Goal: Information Seeking & Learning: Learn about a topic

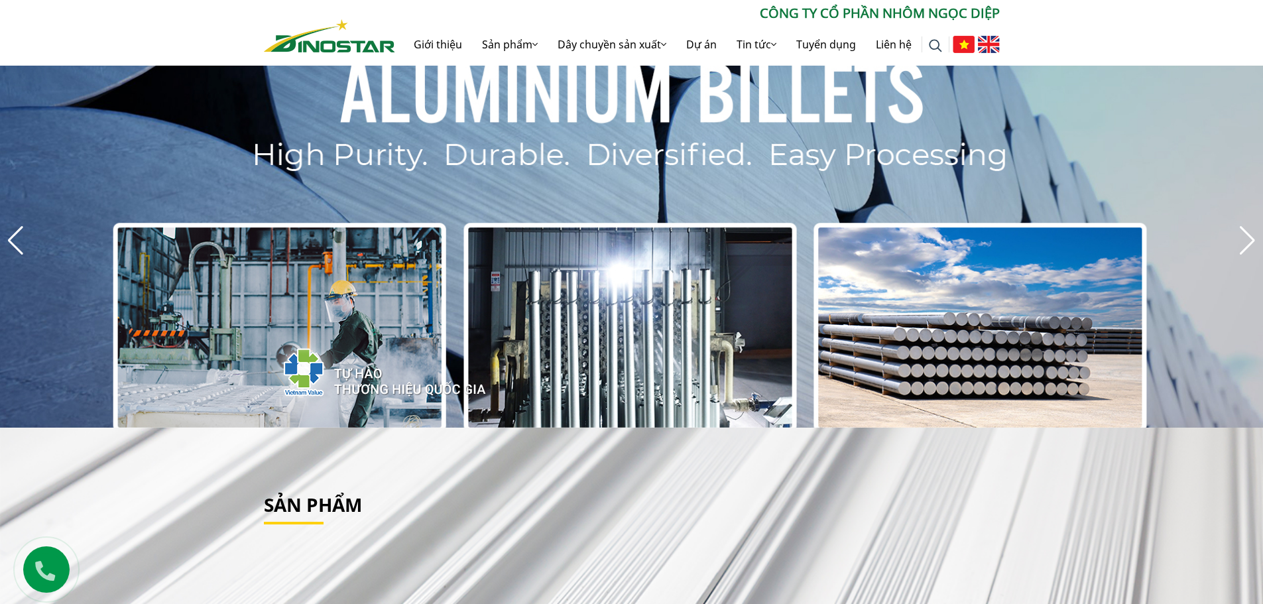
click at [987, 51] on img at bounding box center [989, 44] width 22 height 17
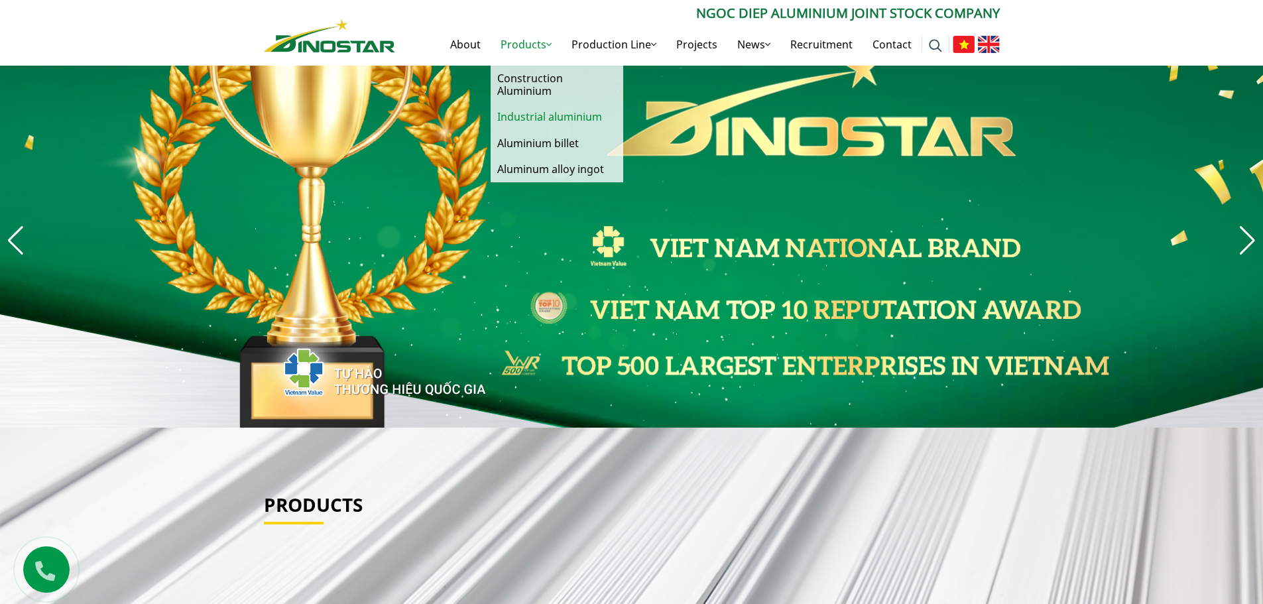
click at [531, 115] on link "Industrial aluminium" at bounding box center [557, 117] width 133 height 26
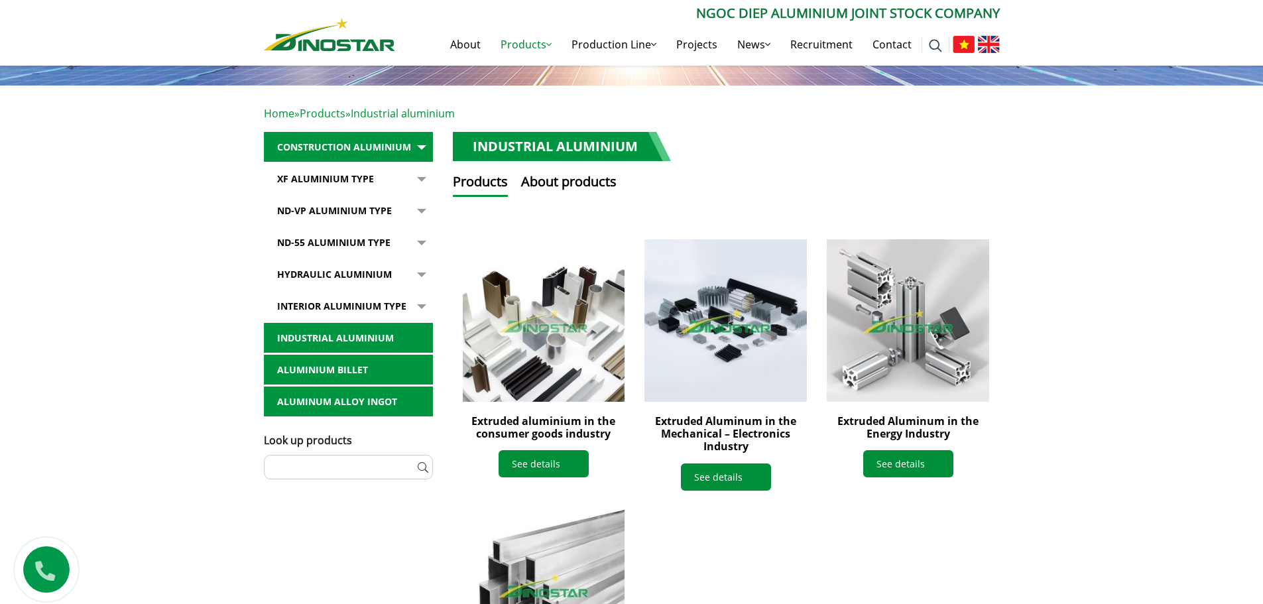
scroll to position [199, 0]
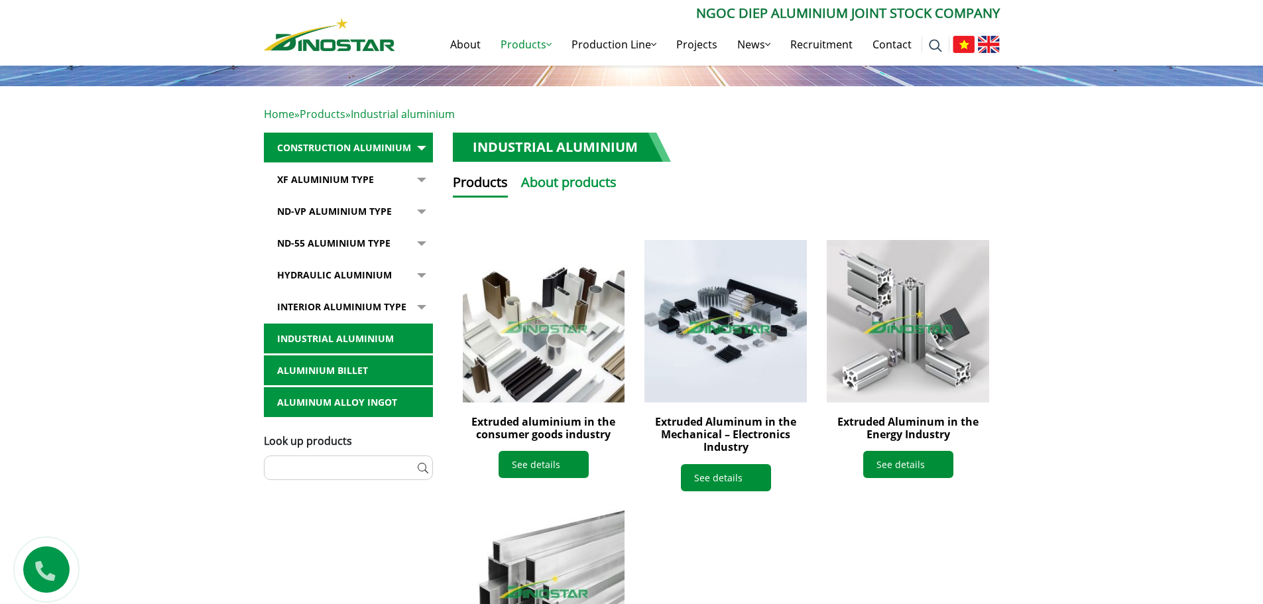
click at [540, 181] on button "About products" at bounding box center [568, 184] width 95 height 25
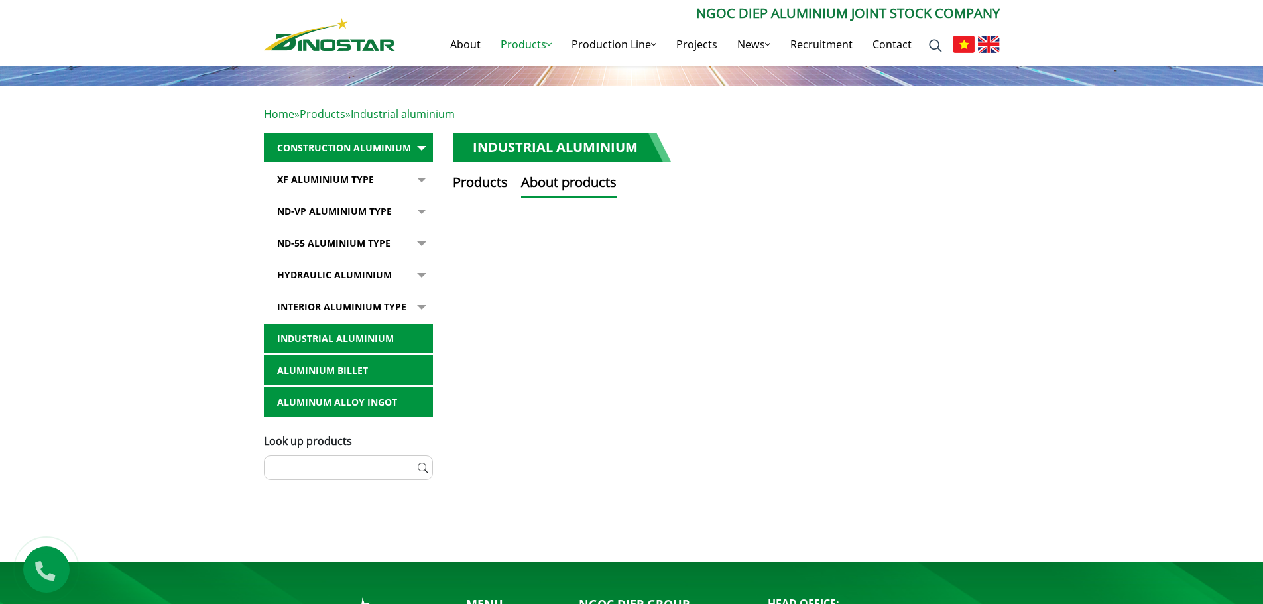
click at [418, 180] on button "button" at bounding box center [419, 179] width 27 height 30
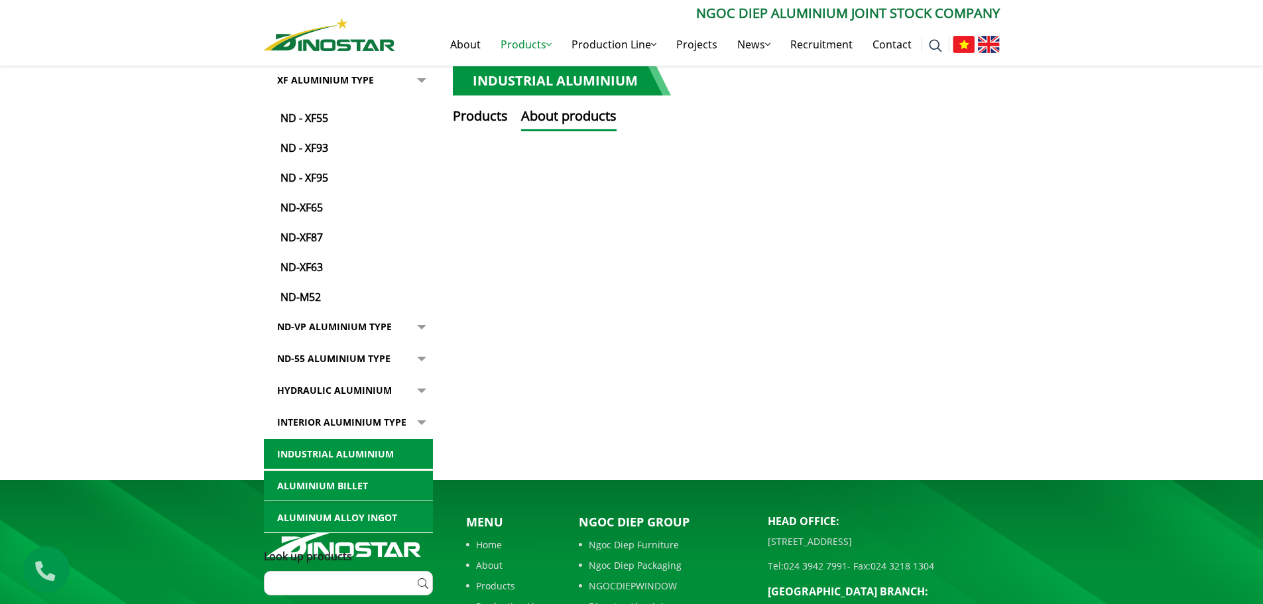
scroll to position [412, 0]
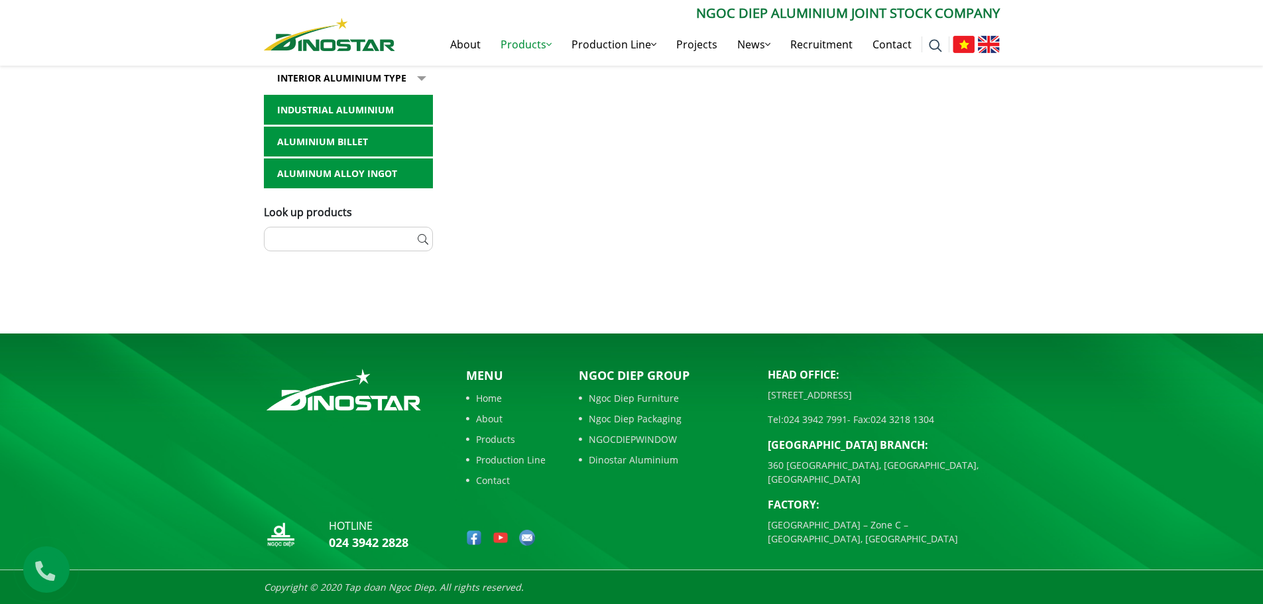
click at [424, 107] on link "Industrial aluminium" at bounding box center [348, 110] width 169 height 30
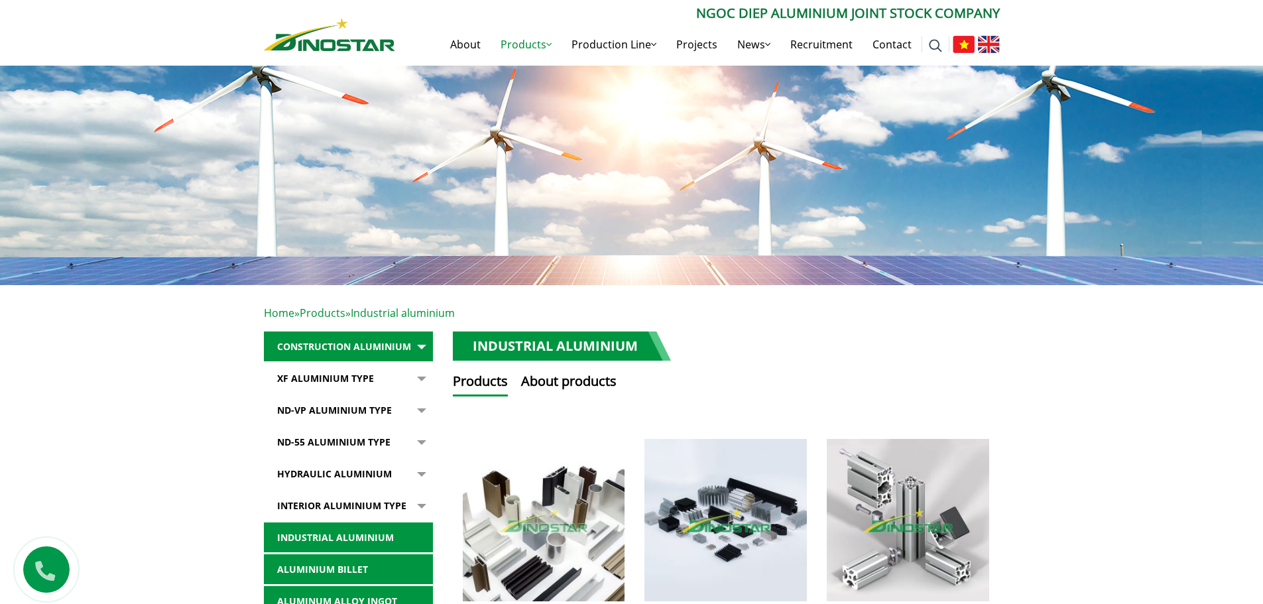
click at [937, 55] on li "Search for: ******" at bounding box center [936, 44] width 28 height 42
click at [928, 39] on span at bounding box center [936, 44] width 28 height 16
click at [816, 88] on input "Search for:" at bounding box center [808, 88] width 123 height 25
type input "**"
click at [877, 76] on input "******" at bounding box center [903, 88] width 53 height 25
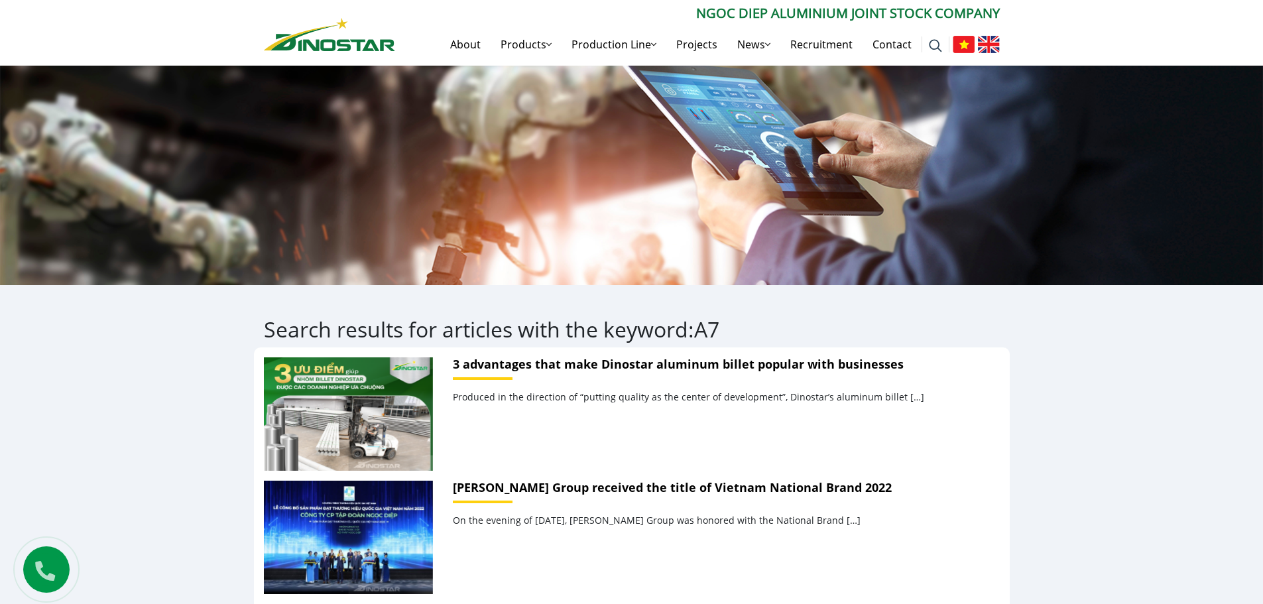
click at [937, 40] on img at bounding box center [935, 45] width 13 height 13
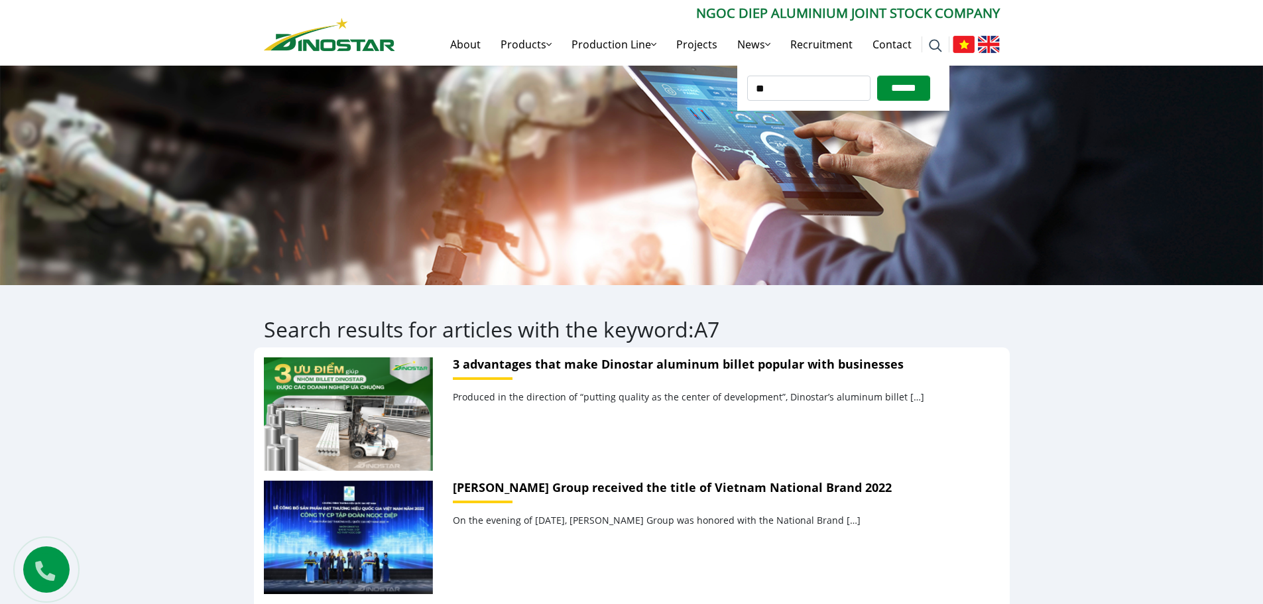
click at [782, 82] on input "**" at bounding box center [808, 88] width 123 height 25
type input "*****"
click at [877, 76] on input "******" at bounding box center [903, 88] width 53 height 25
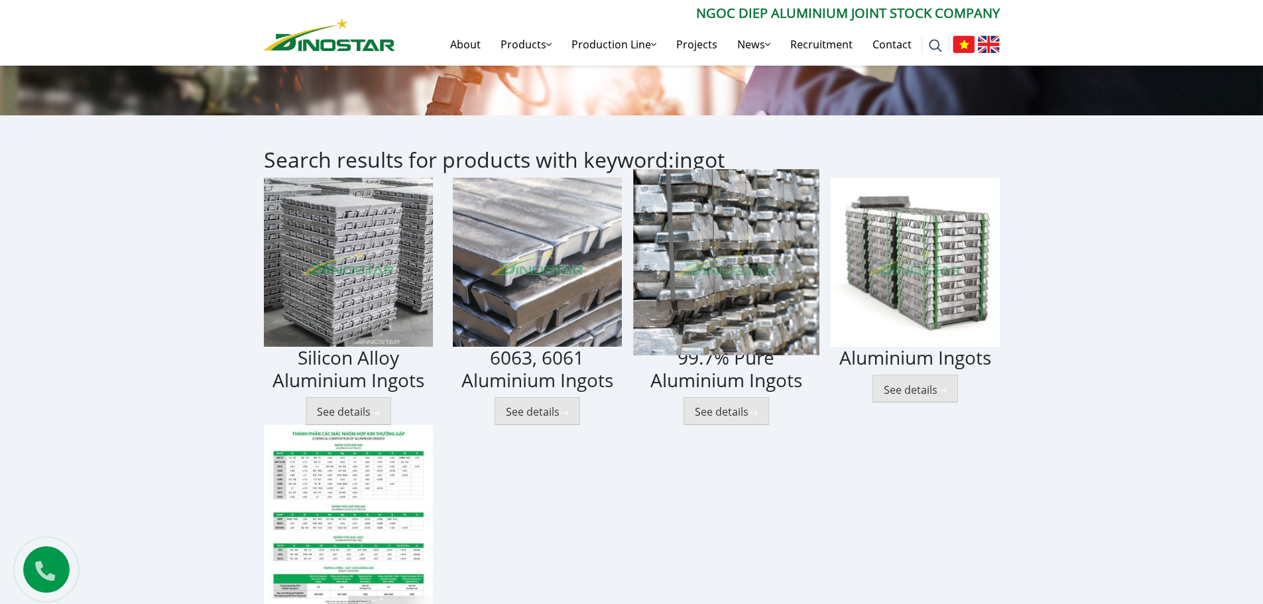
scroll to position [133, 0]
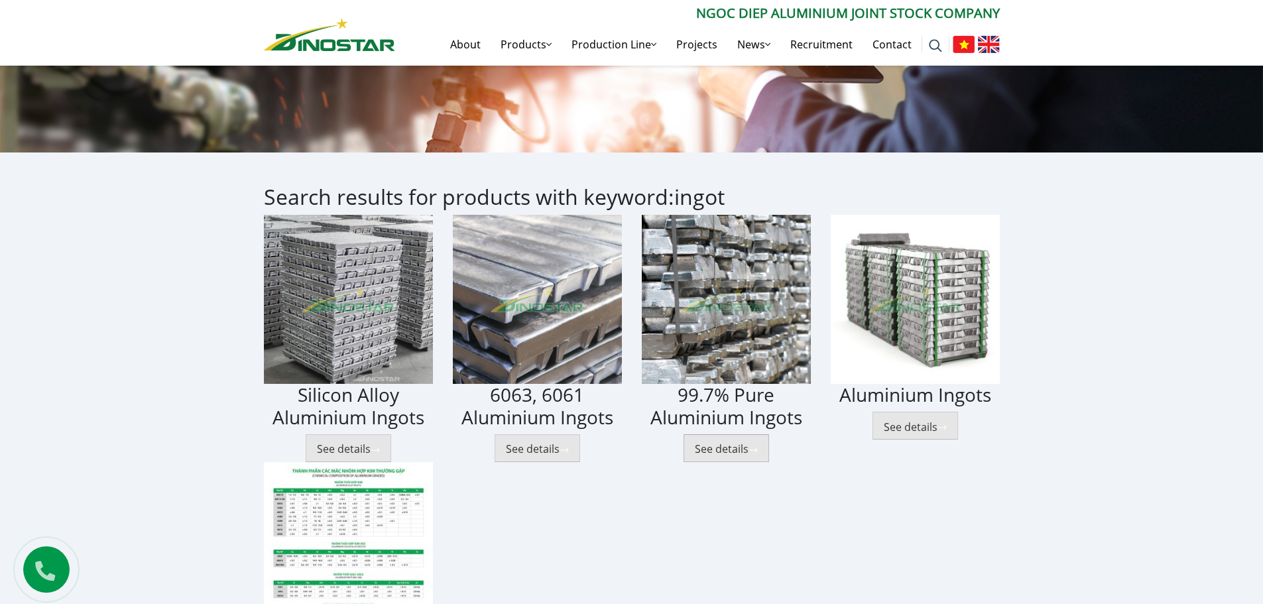
click at [730, 454] on button "See details" at bounding box center [727, 448] width 86 height 28
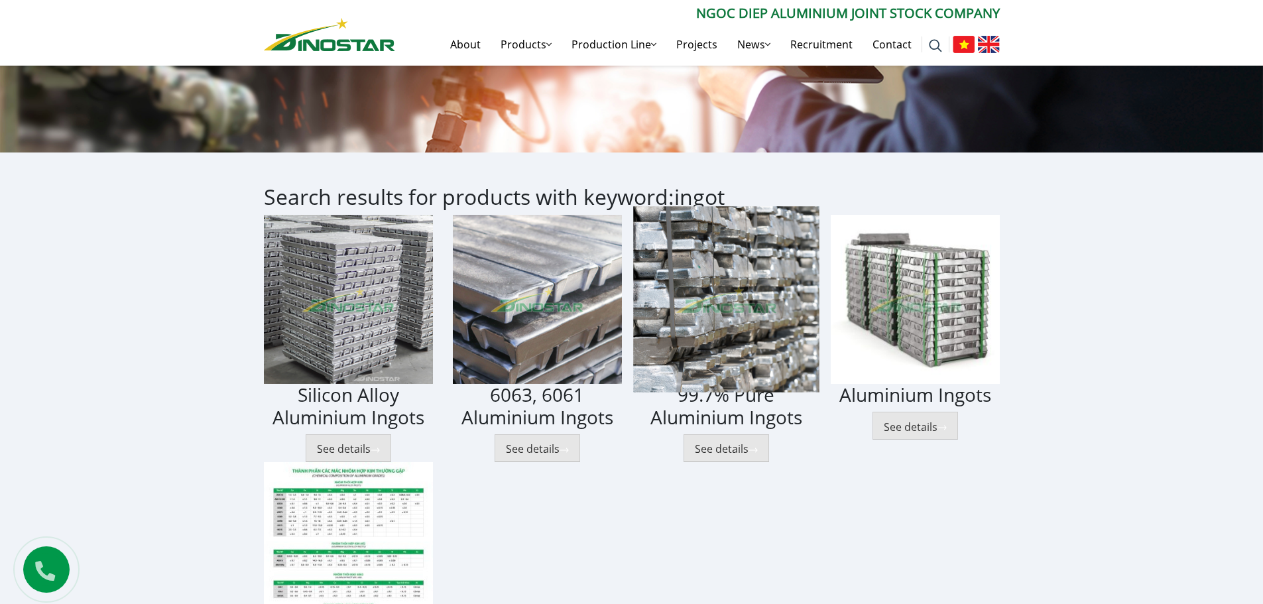
click at [734, 330] on img at bounding box center [726, 300] width 186 height 186
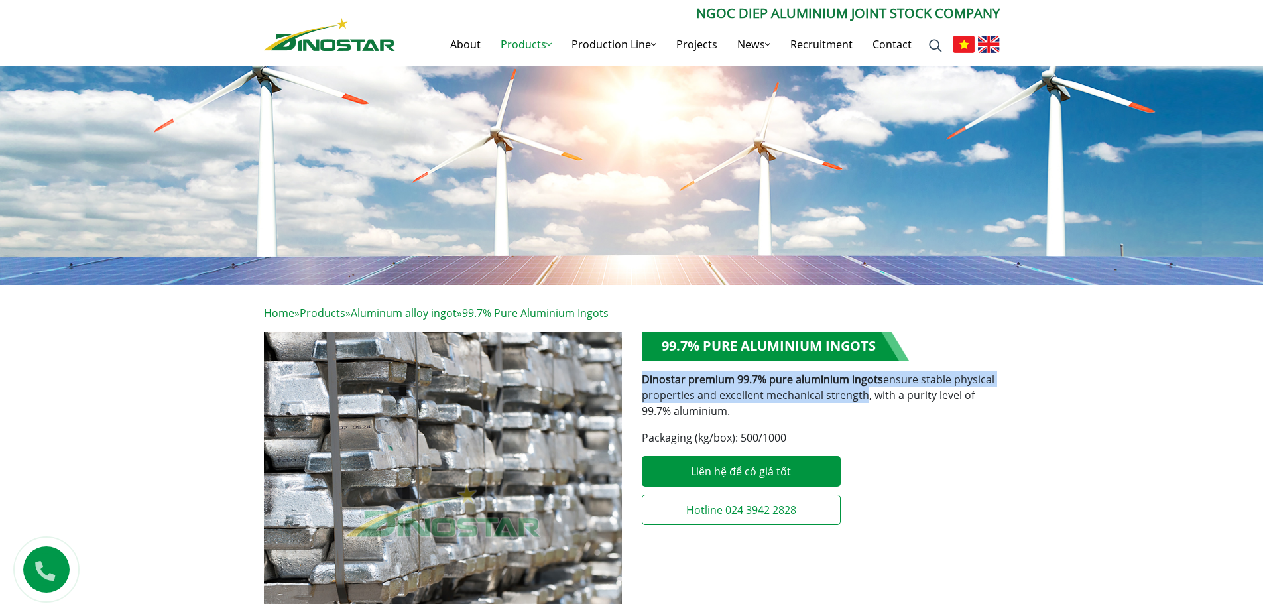
drag, startPoint x: 644, startPoint y: 381, endPoint x: 858, endPoint y: 400, distance: 214.4
click at [858, 400] on p "Dinostar premium 99.7% pure aluminium ingots ensure stable physical properties …" at bounding box center [821, 395] width 358 height 48
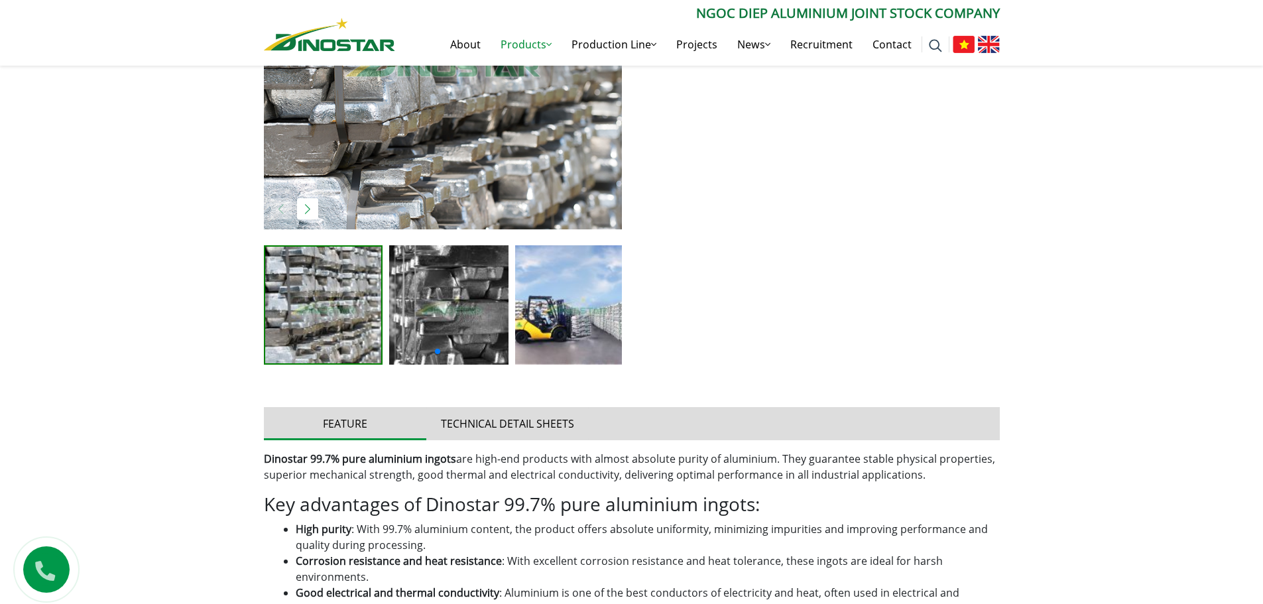
scroll to position [597, 0]
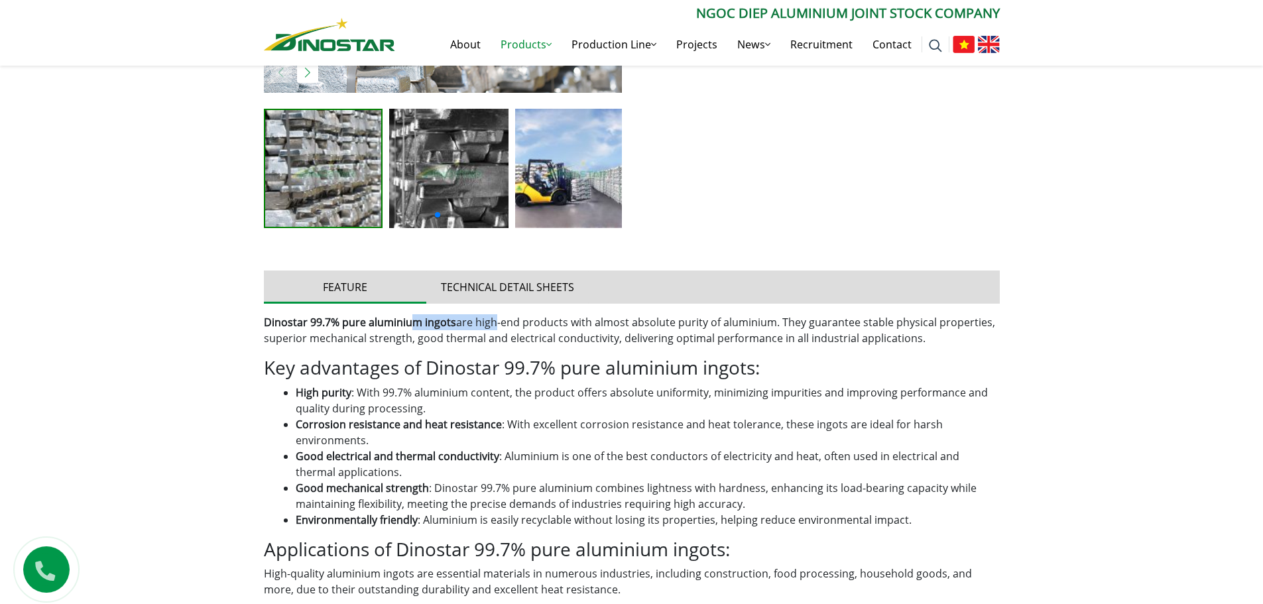
drag, startPoint x: 415, startPoint y: 322, endPoint x: 490, endPoint y: 324, distance: 74.9
click at [490, 324] on p "Dinostar 99.7% pure aluminium ingots are high-end products with almost absolute…" at bounding box center [632, 330] width 736 height 32
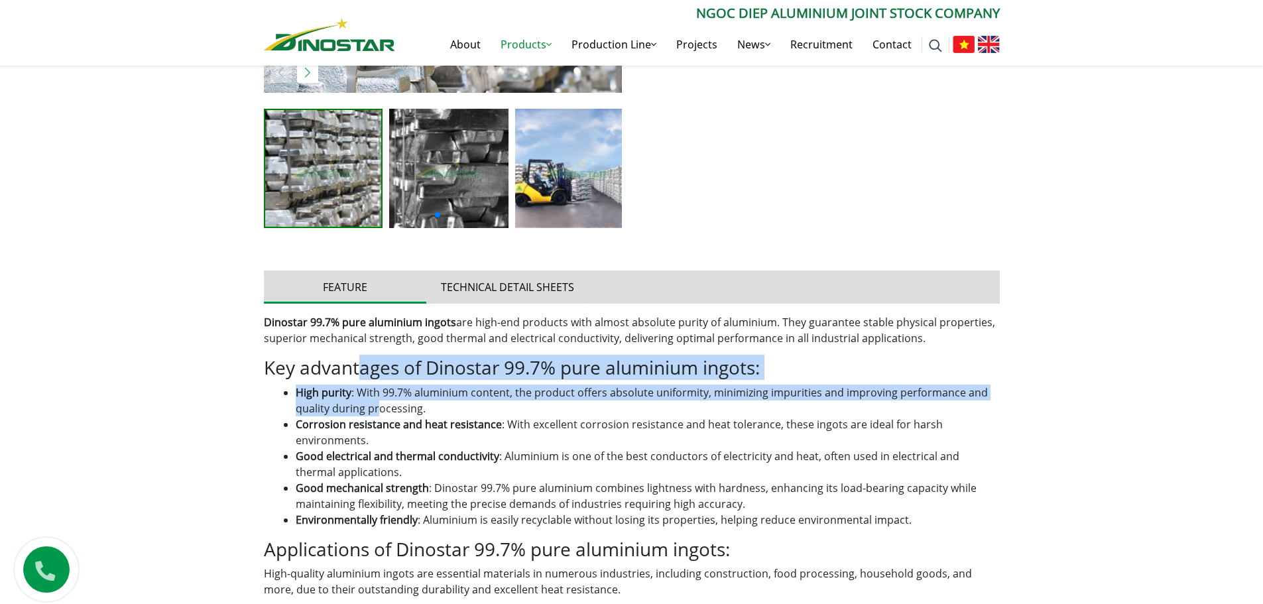
drag, startPoint x: 361, startPoint y: 371, endPoint x: 379, endPoint y: 402, distance: 35.9
click at [379, 402] on div "Dinostar 99.7% pure aluminium ingots are high-end products with almost absolute…" at bounding box center [632, 570] width 736 height 513
click at [379, 402] on li "High purity : With 99.7% aluminium content, the product offers absolute uniform…" at bounding box center [648, 401] width 704 height 32
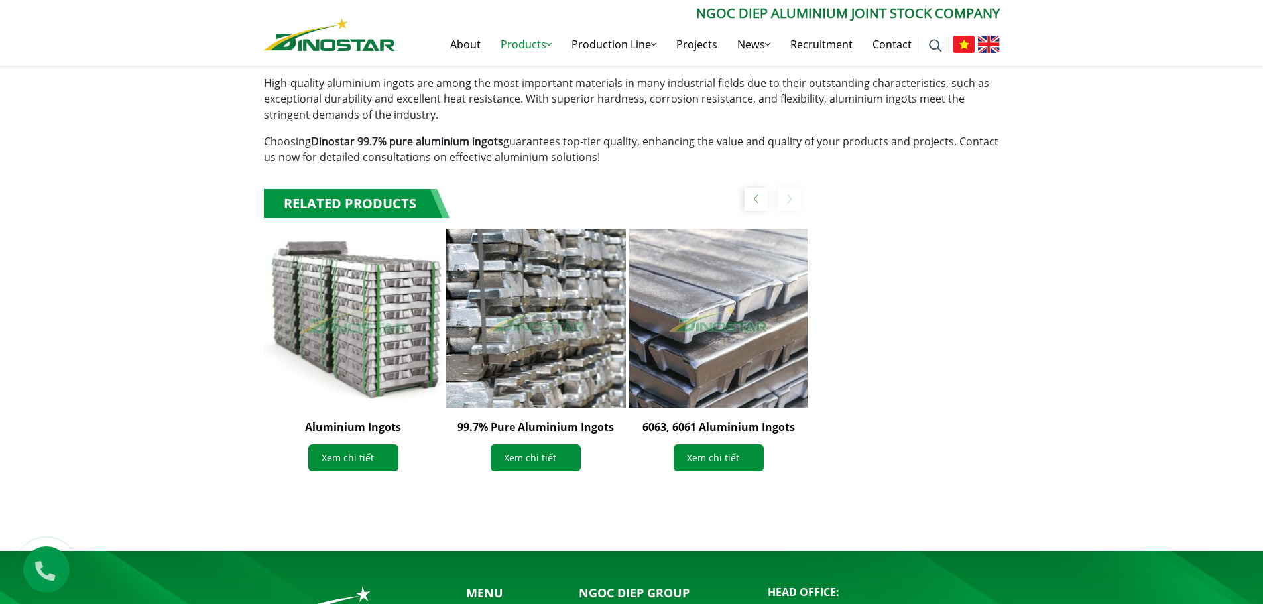
scroll to position [1260, 0]
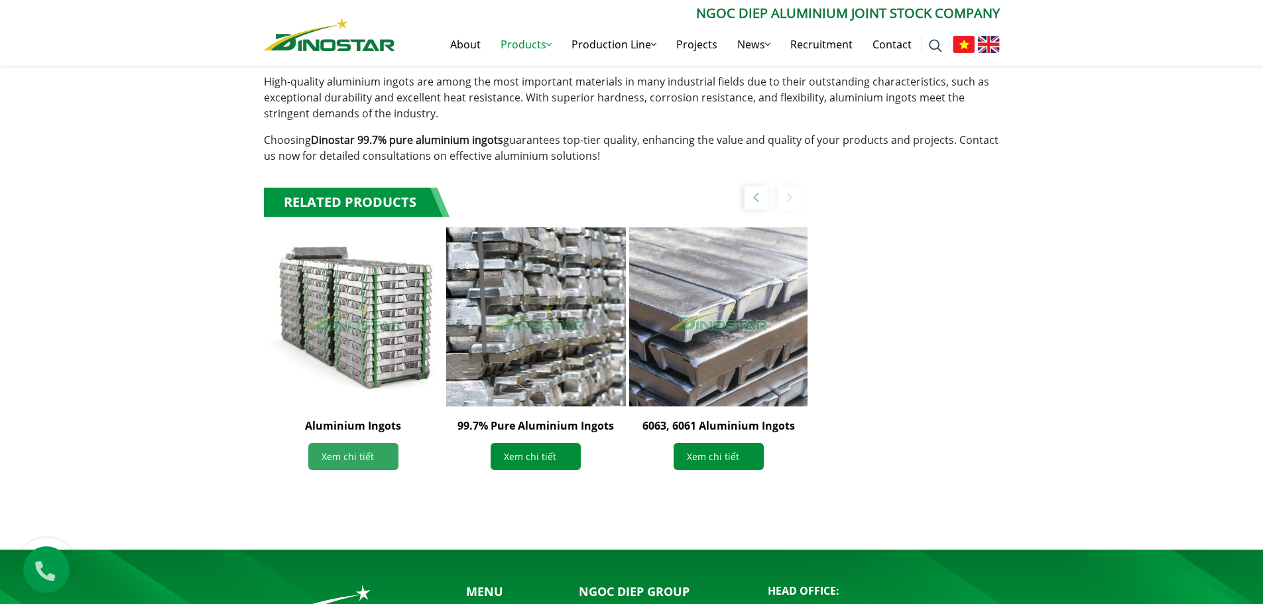
click at [366, 459] on link "Xem chi tiết" at bounding box center [353, 456] width 90 height 27
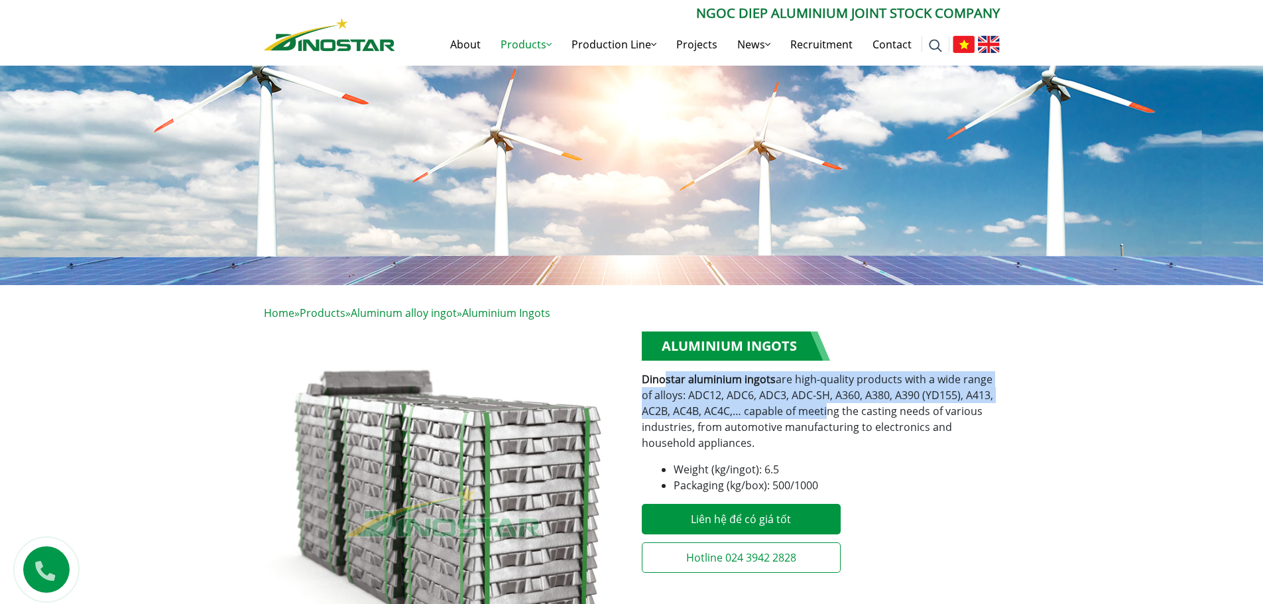
drag, startPoint x: 664, startPoint y: 383, endPoint x: 825, endPoint y: 407, distance: 162.9
click at [825, 407] on p "Dinostar aluminium ingots are high-quality products with a wide range of alloys…" at bounding box center [821, 411] width 358 height 80
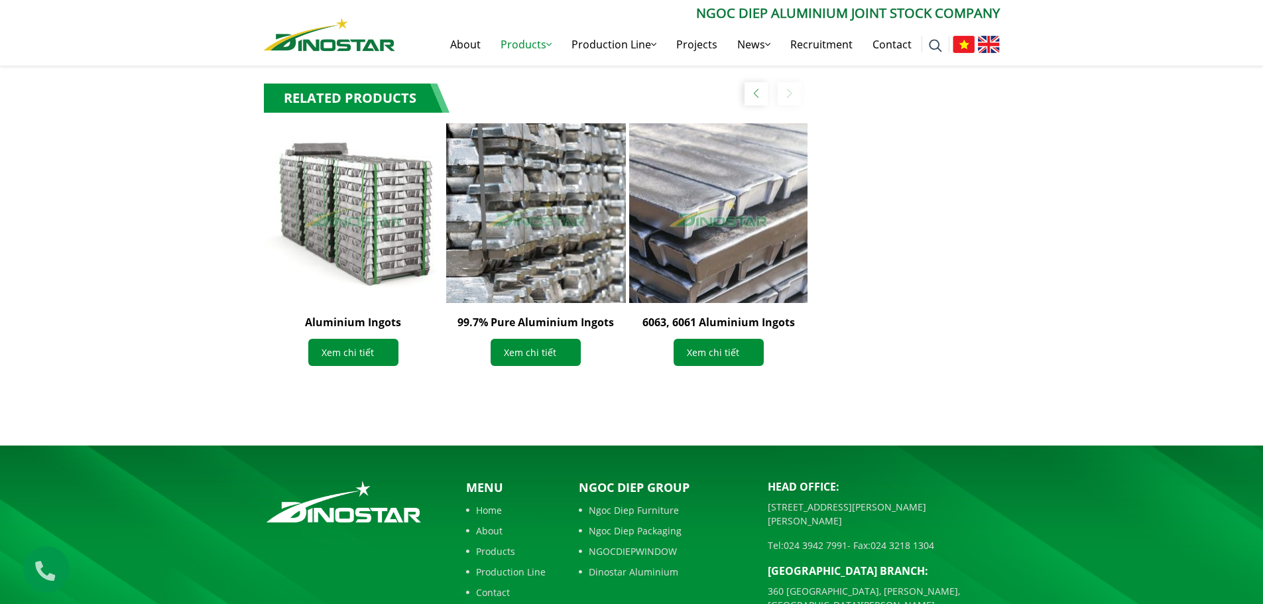
scroll to position [1255, 0]
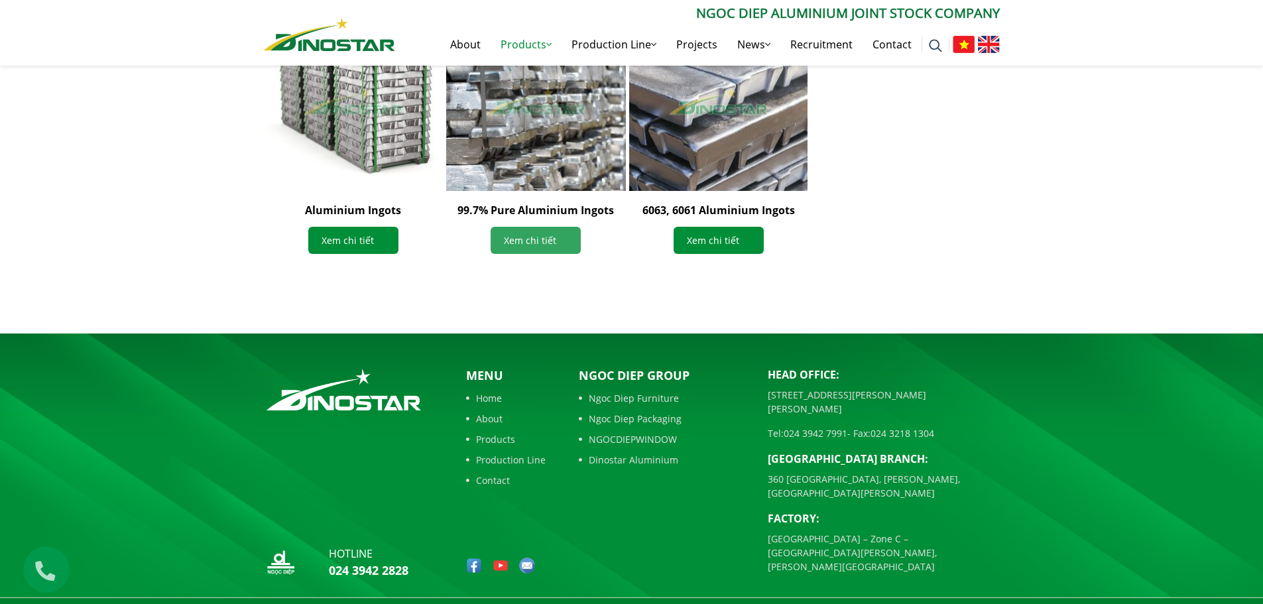
click at [522, 227] on link "Xem chi tiết" at bounding box center [536, 240] width 90 height 27
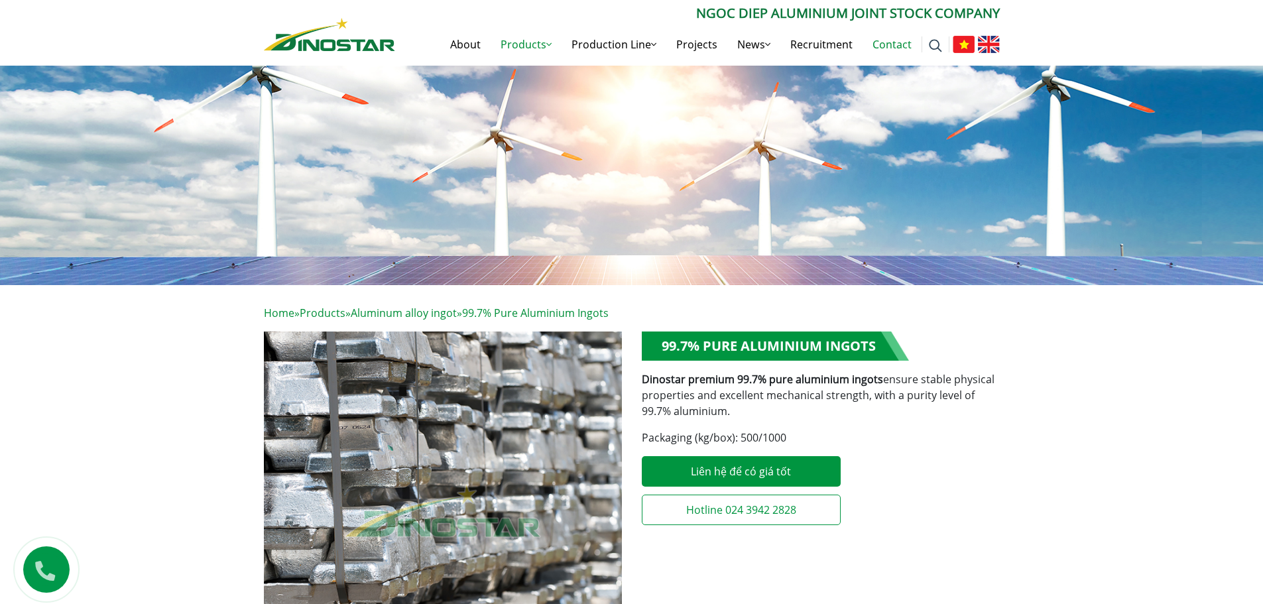
click at [897, 39] on link "Contact" at bounding box center [892, 44] width 59 height 42
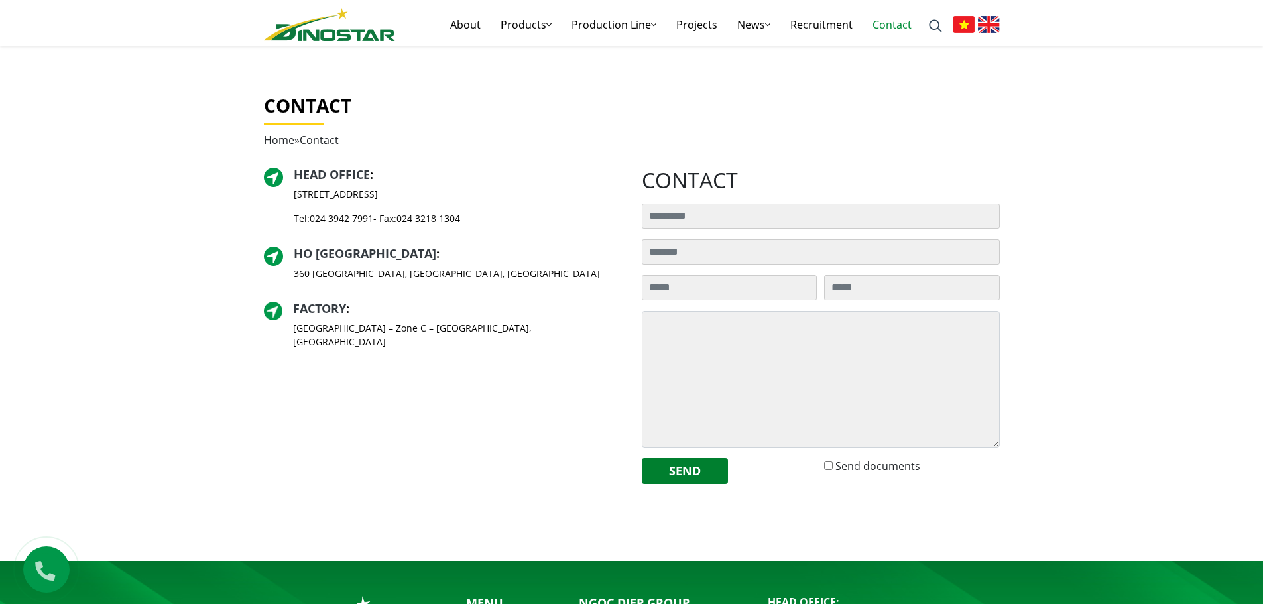
scroll to position [56, 0]
